Goal: Task Accomplishment & Management: Manage account settings

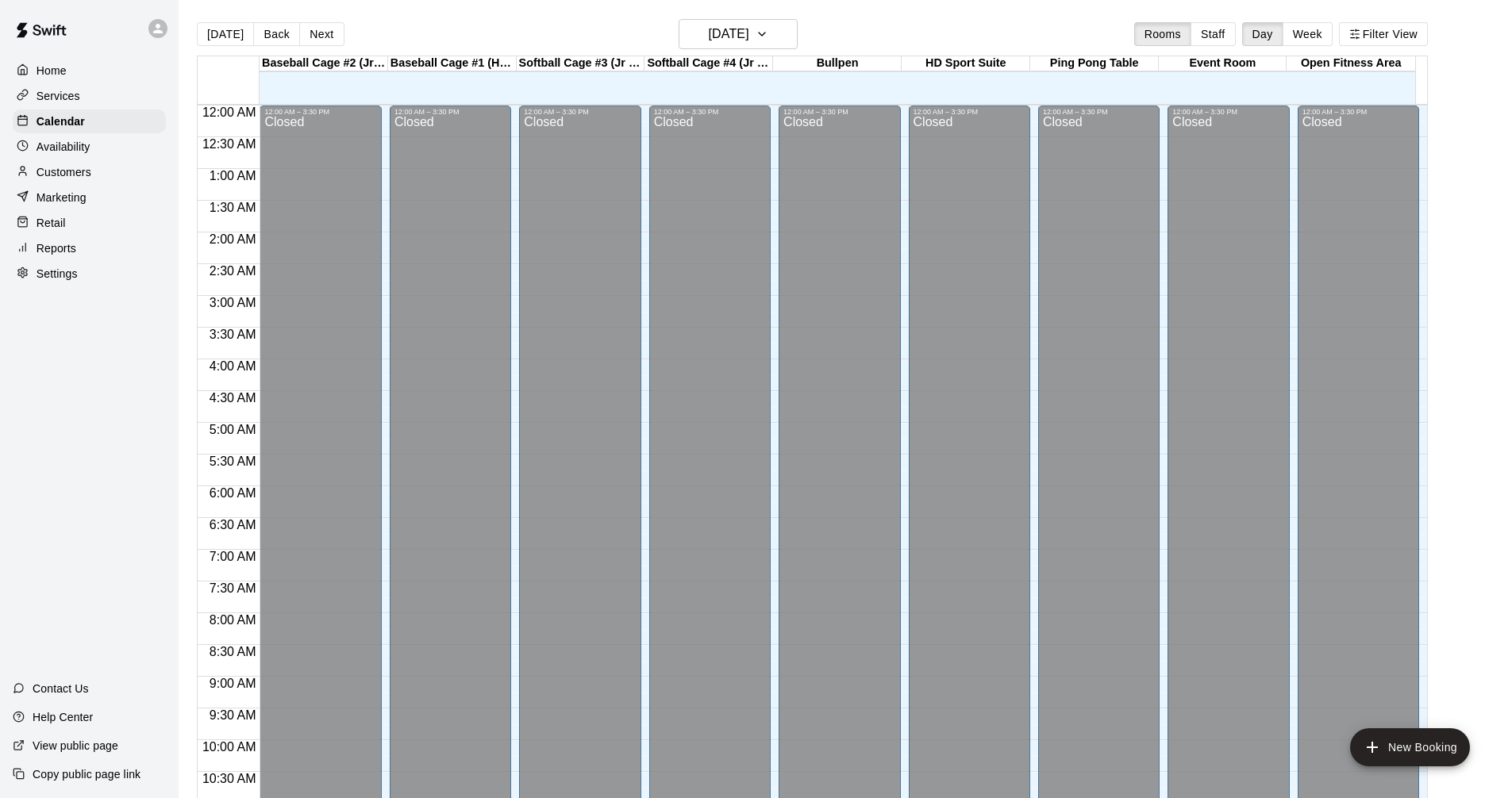
scroll to position [765, 0]
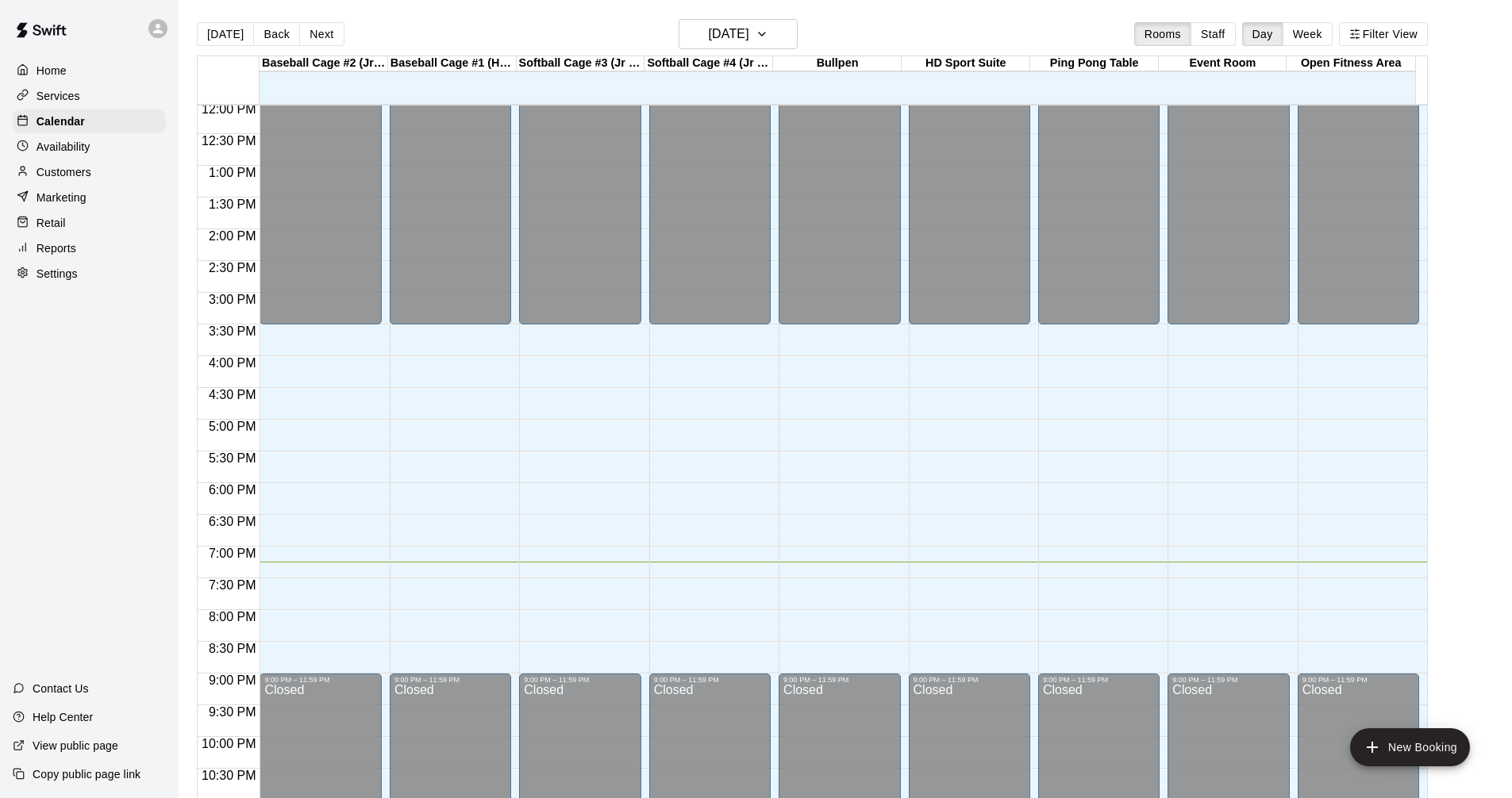
click at [754, 16] on main "[DATE] Back [DATE][DATE] Rooms Staff Day Week Filter View Baseball Cage #2 (Jr …" at bounding box center [844, 412] width 1333 height 823
click at [771, 37] on button "[DATE]" at bounding box center [738, 34] width 119 height 30
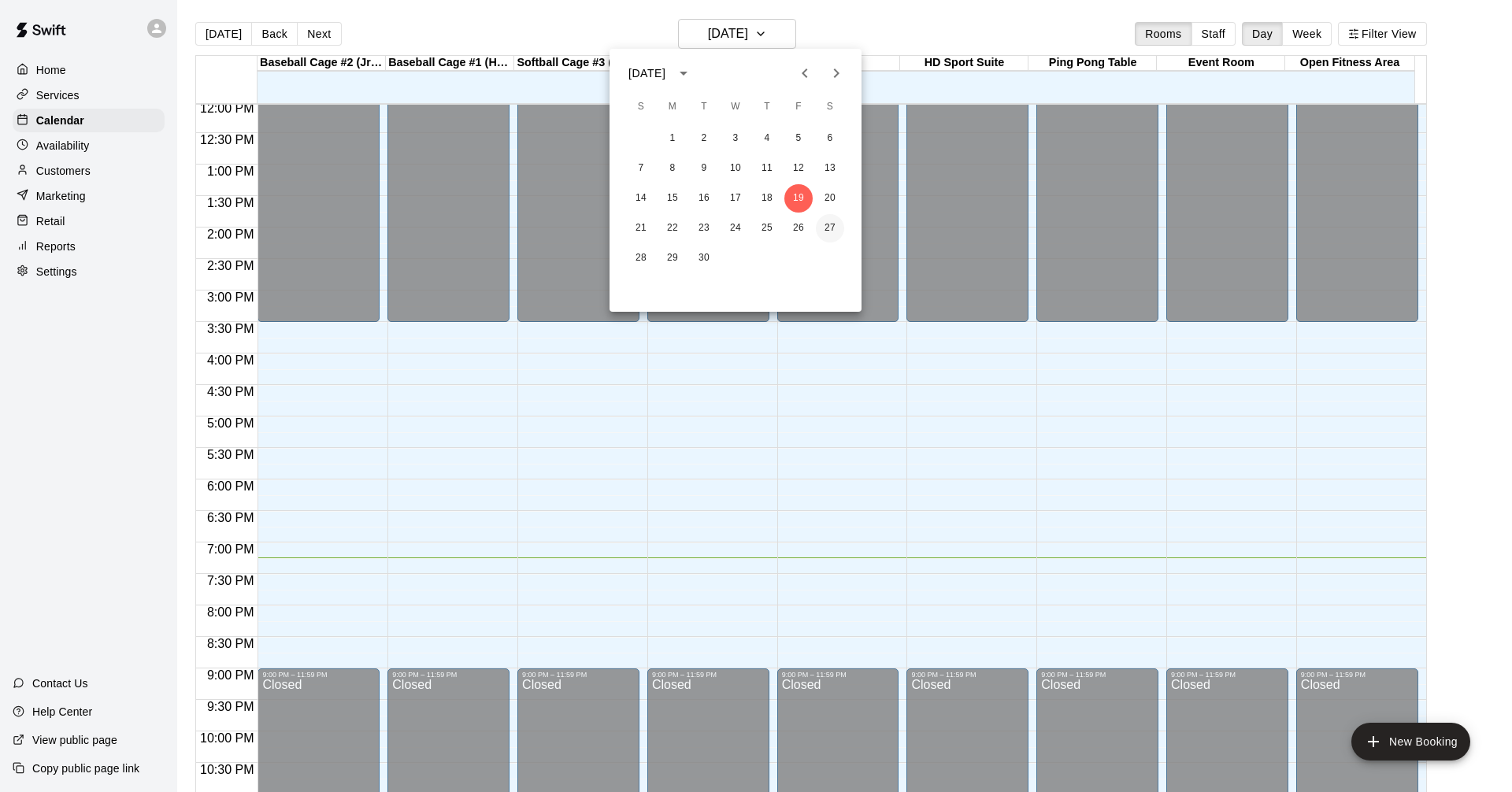
click at [822, 234] on button "27" at bounding box center [830, 229] width 28 height 28
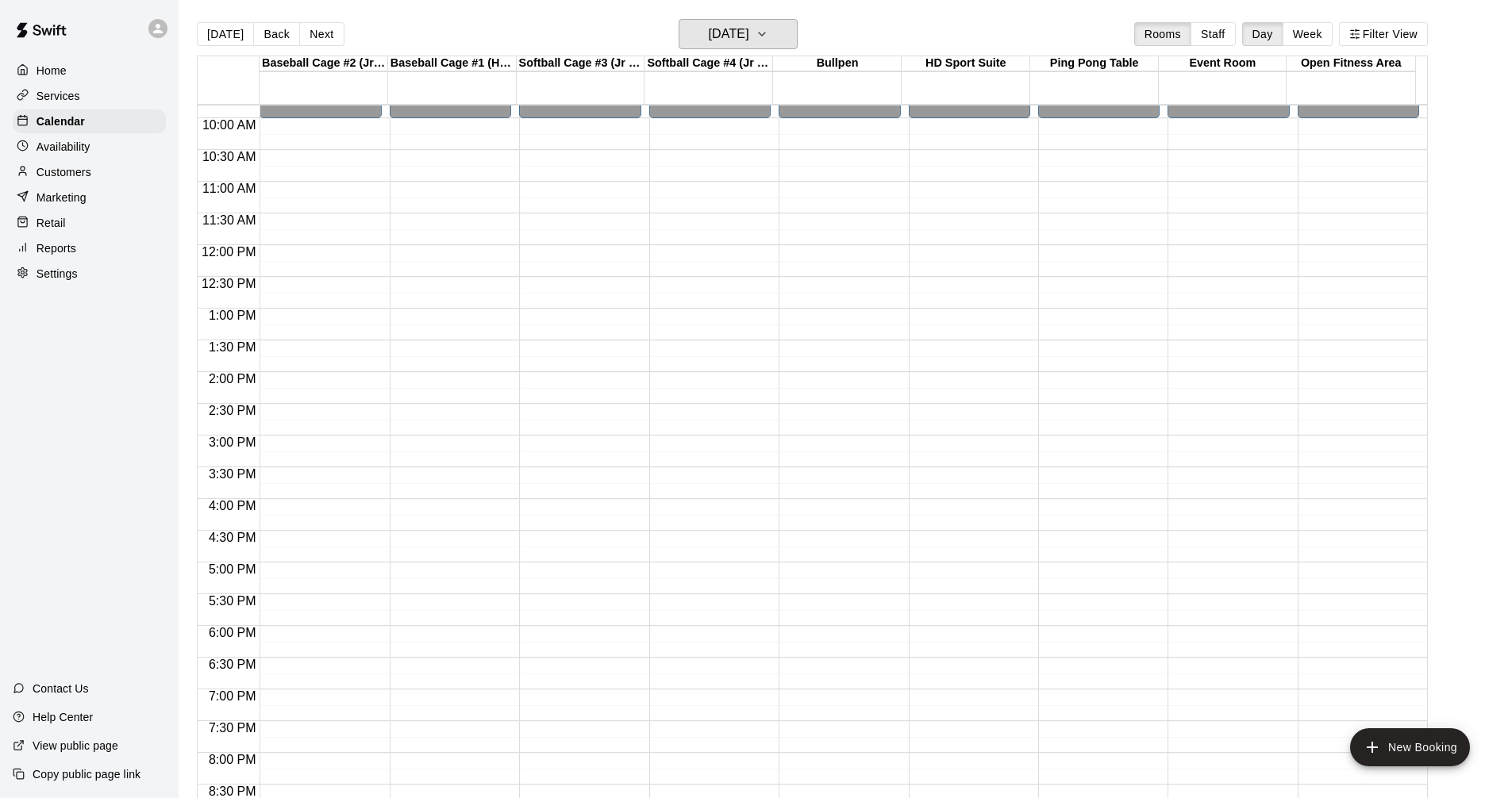
scroll to position [606, 0]
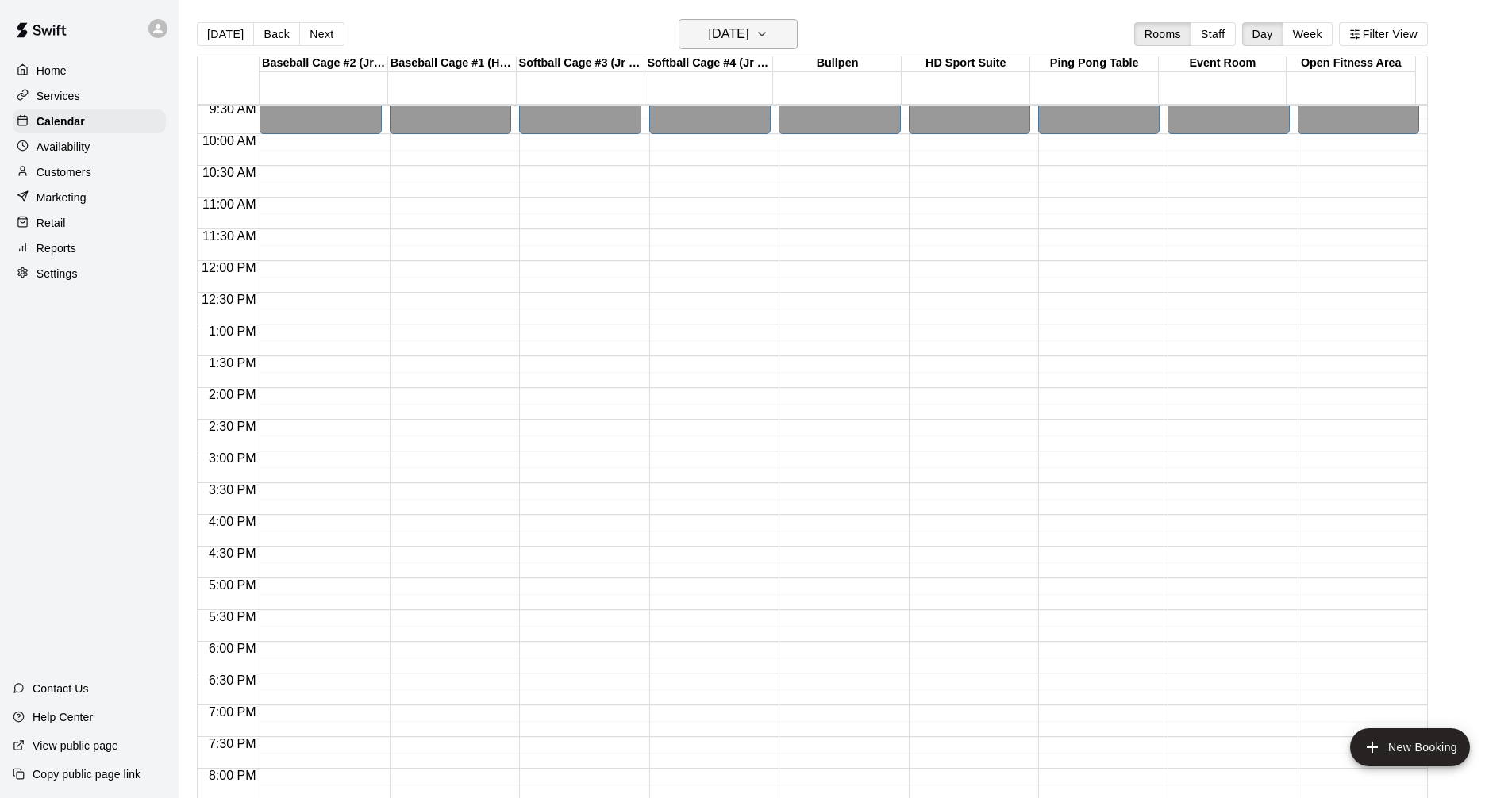
click at [749, 25] on h6 "[DATE]" at bounding box center [728, 34] width 41 height 23
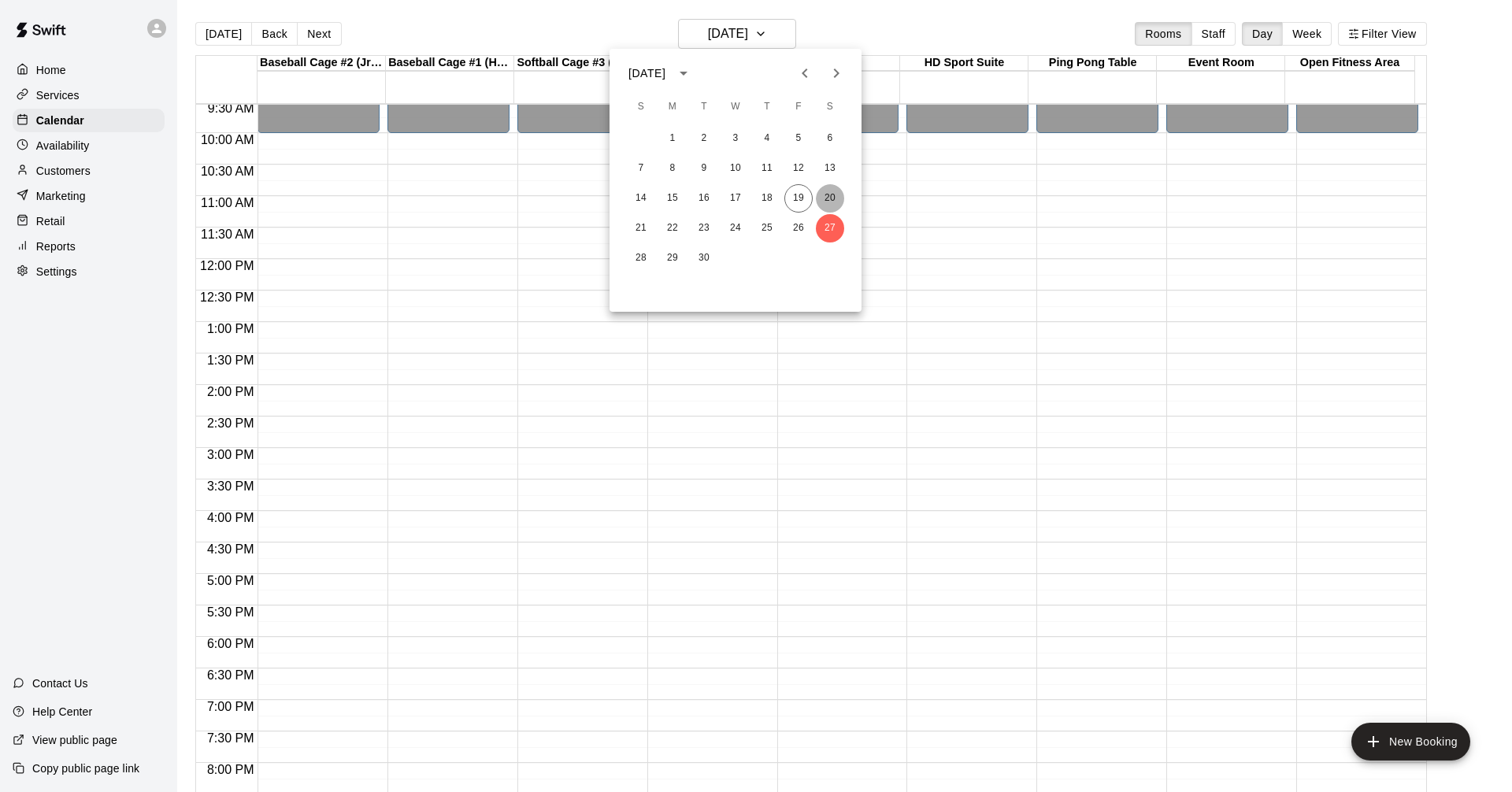
click at [834, 192] on button "20" at bounding box center [830, 199] width 28 height 28
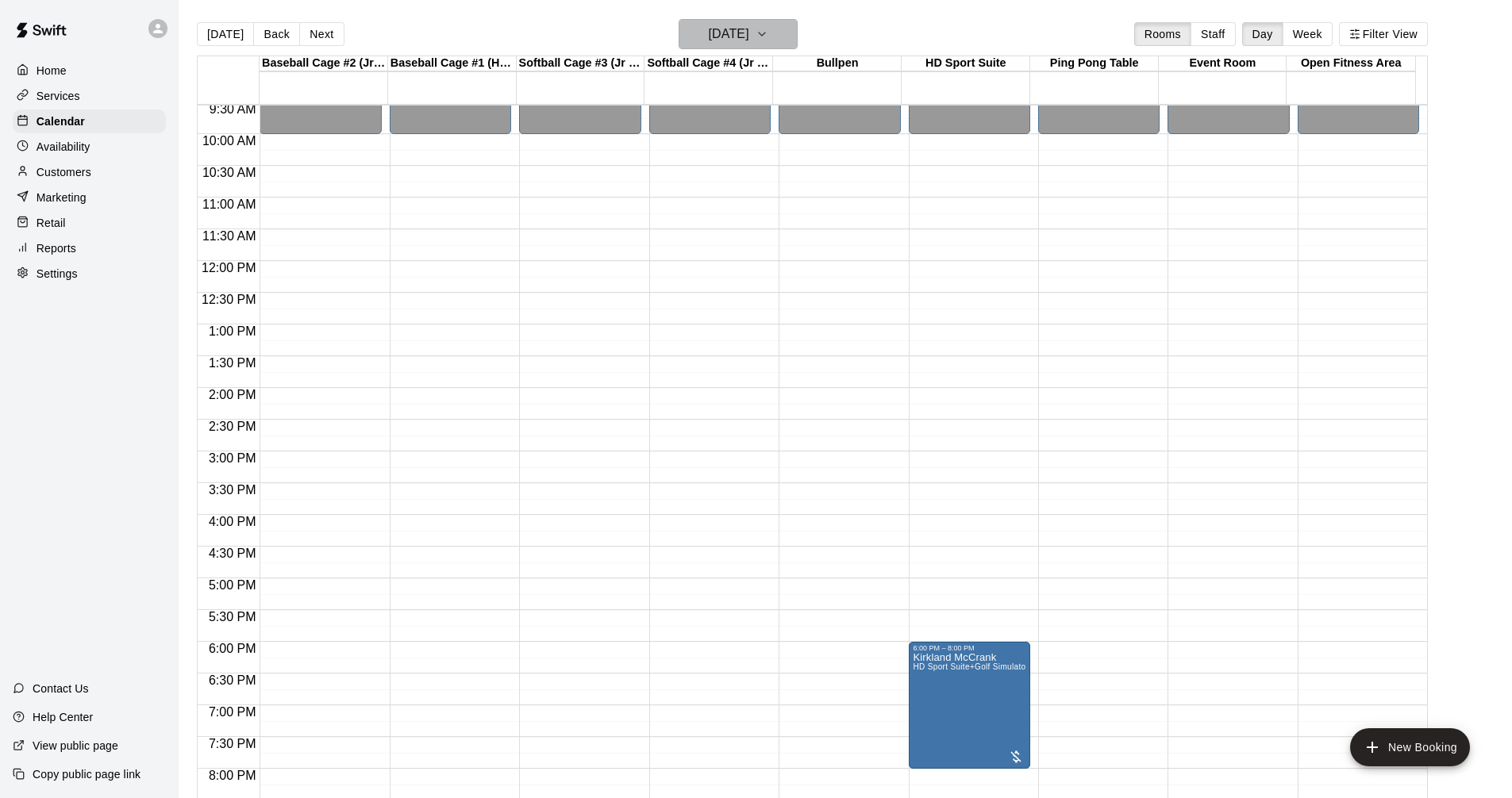
click at [768, 32] on icon "button" at bounding box center [761, 34] width 12 height 19
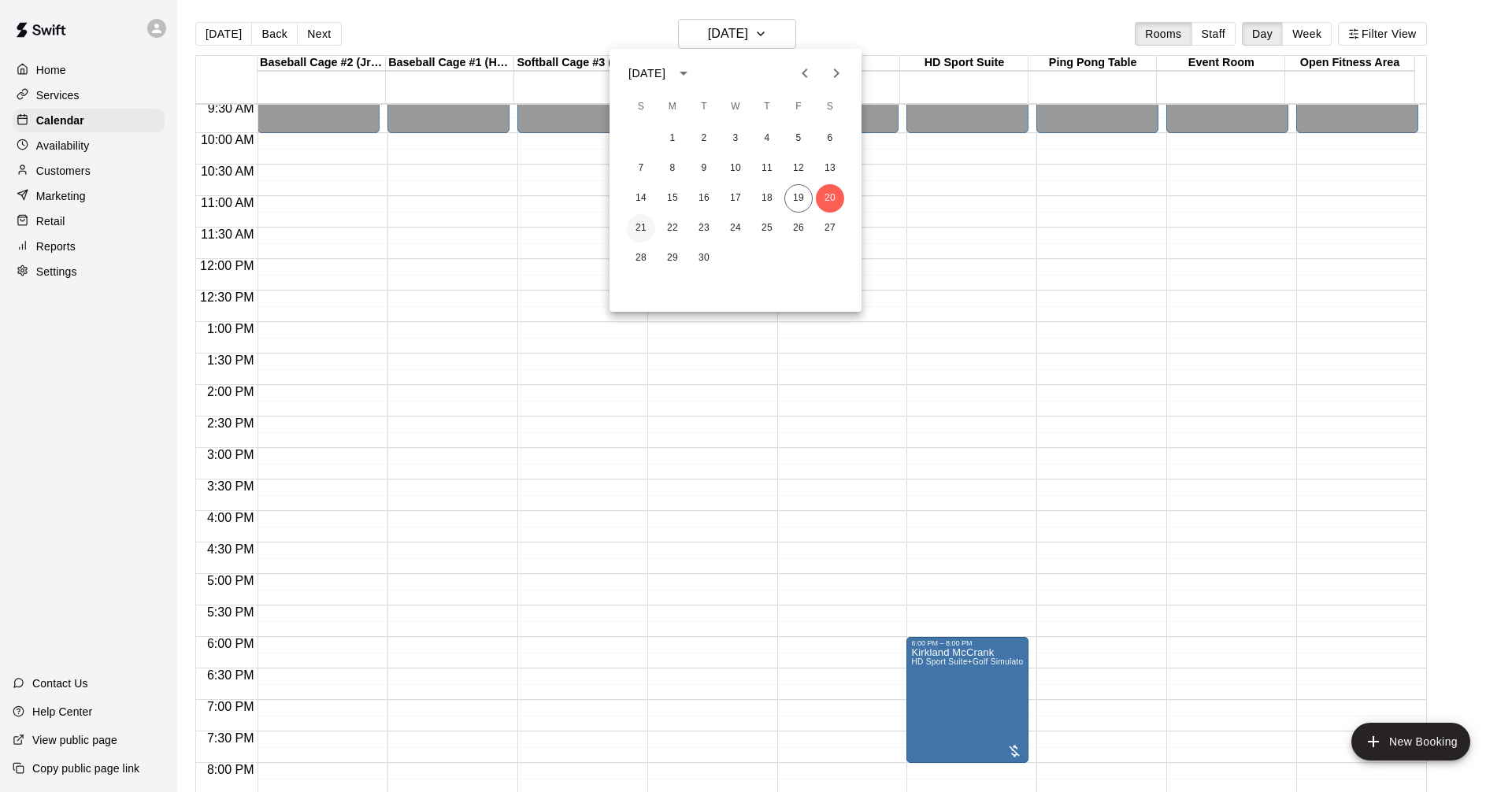
click at [645, 232] on button "21" at bounding box center [641, 229] width 28 height 28
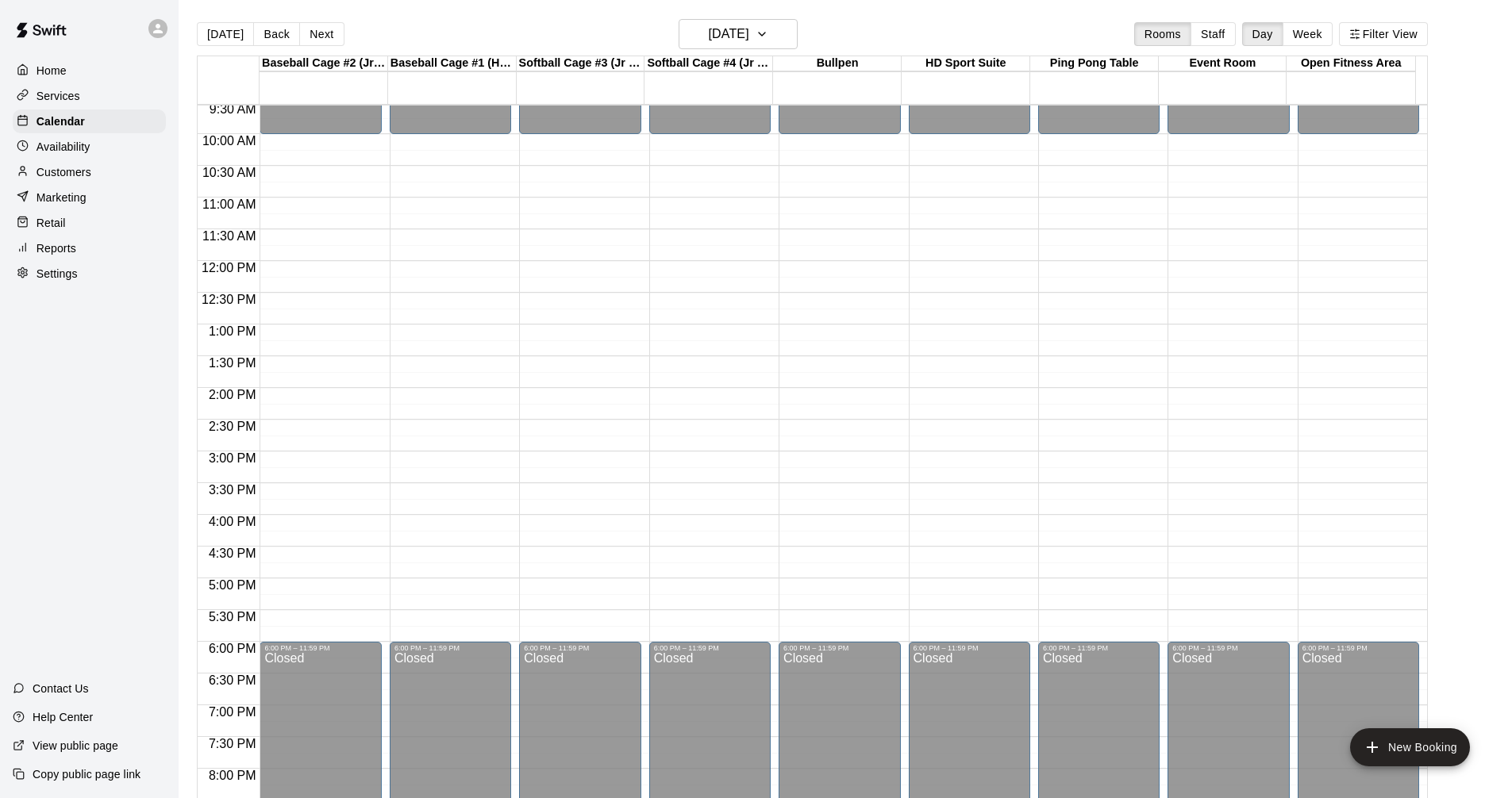
click at [803, 31] on div "[DATE] Back [DATE][DATE] Rooms Staff Day Week Filter View" at bounding box center [811, 37] width 1231 height 37
click at [765, 32] on icon "button" at bounding box center [761, 33] width 7 height 3
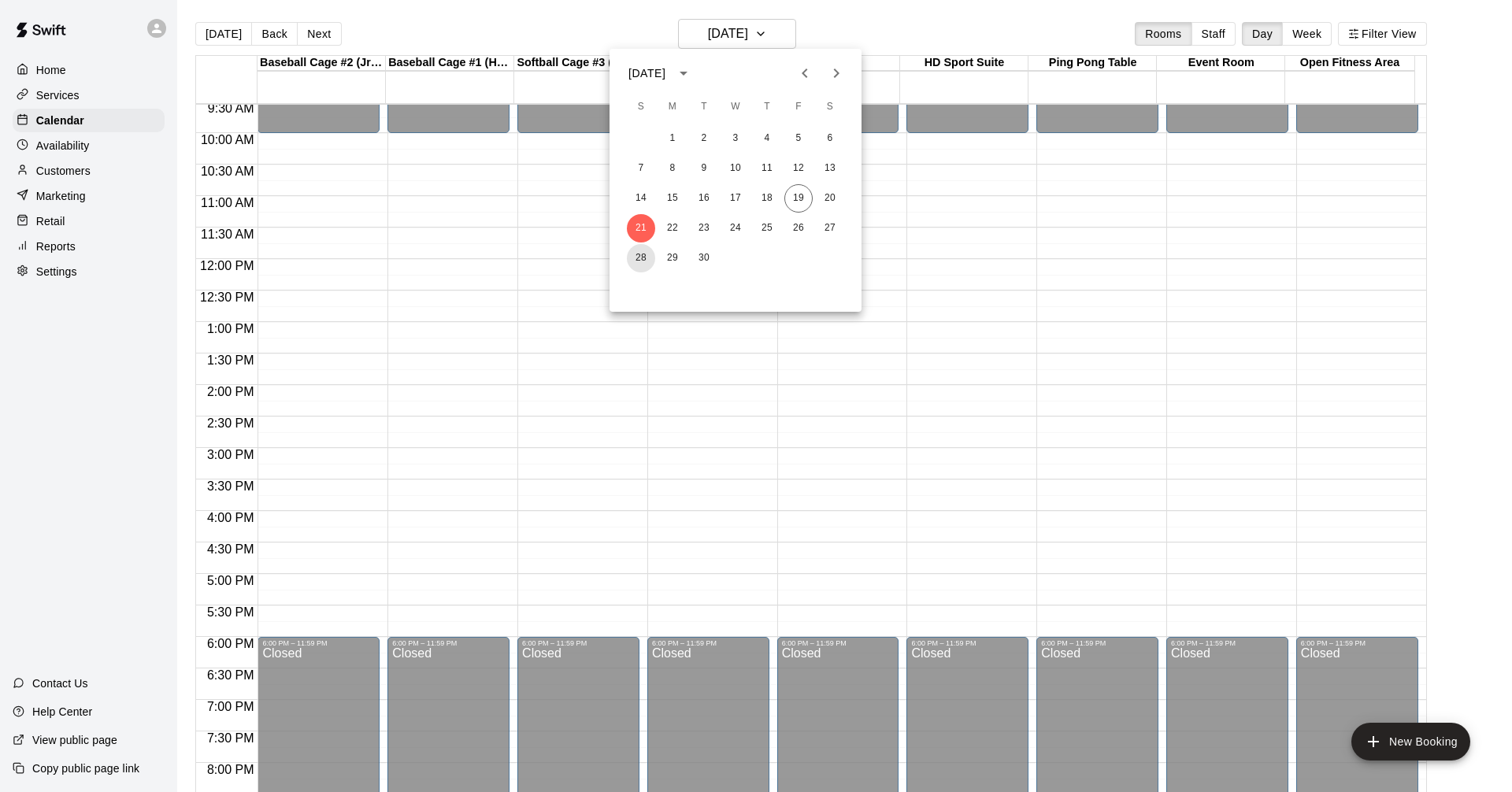
click at [646, 263] on button "28" at bounding box center [641, 258] width 28 height 28
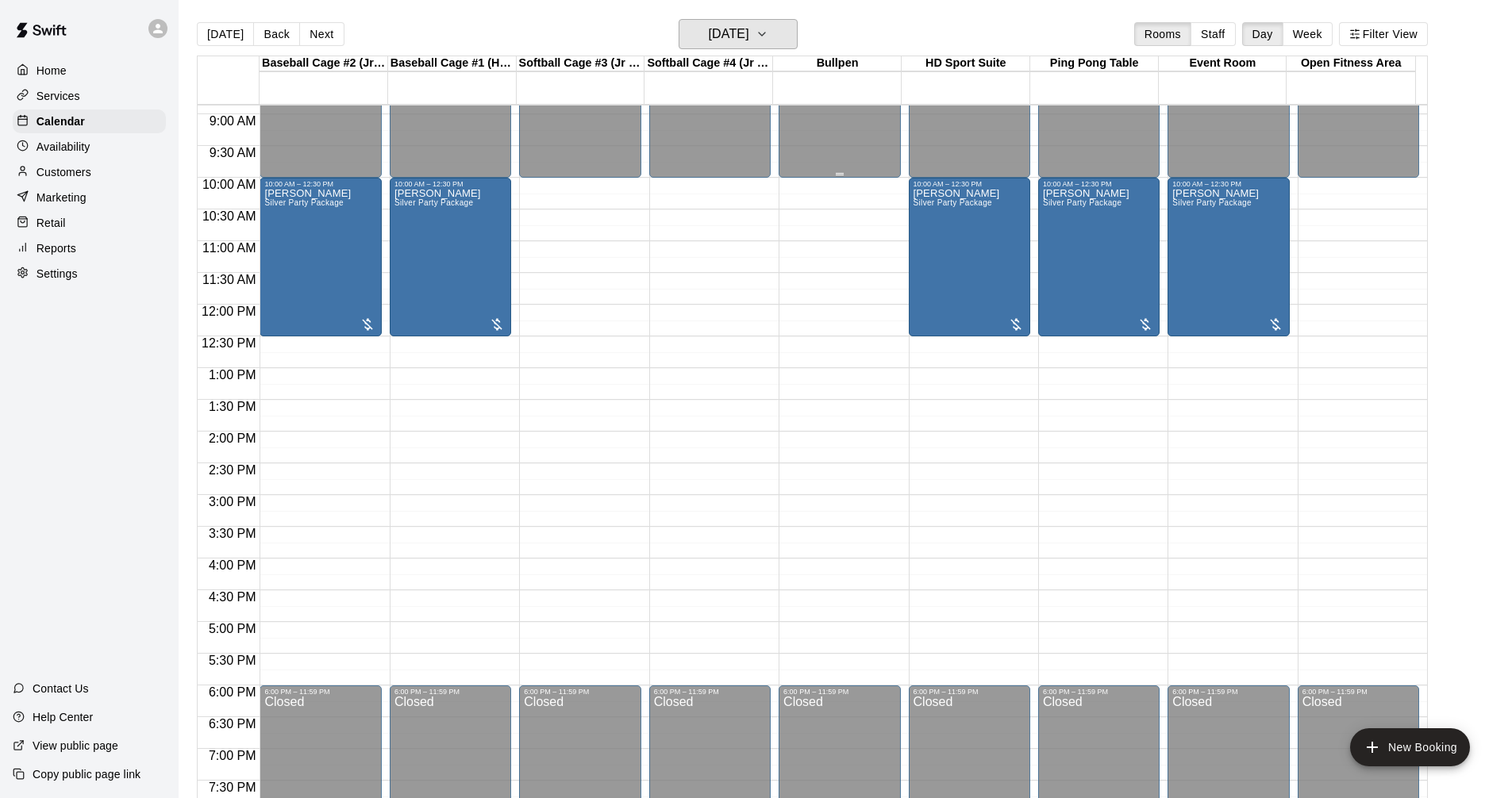
scroll to position [448, 0]
